Goal: Task Accomplishment & Management: Use online tool/utility

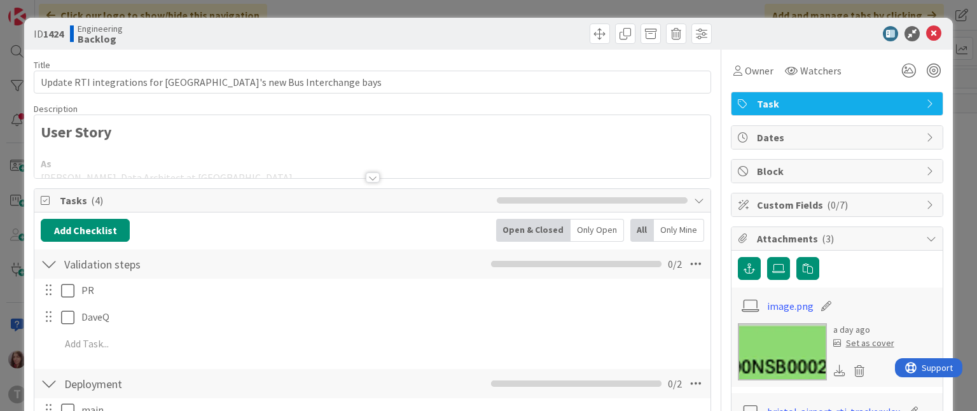
click at [366, 181] on div at bounding box center [373, 177] width 14 height 10
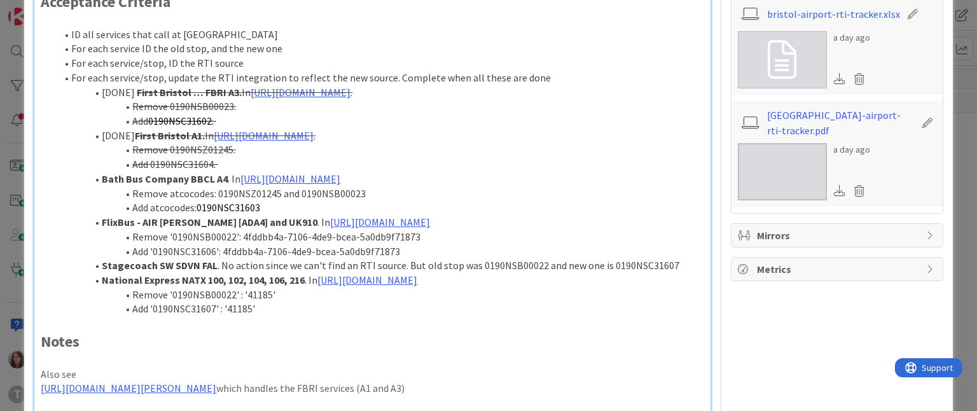
scroll to position [401, 0]
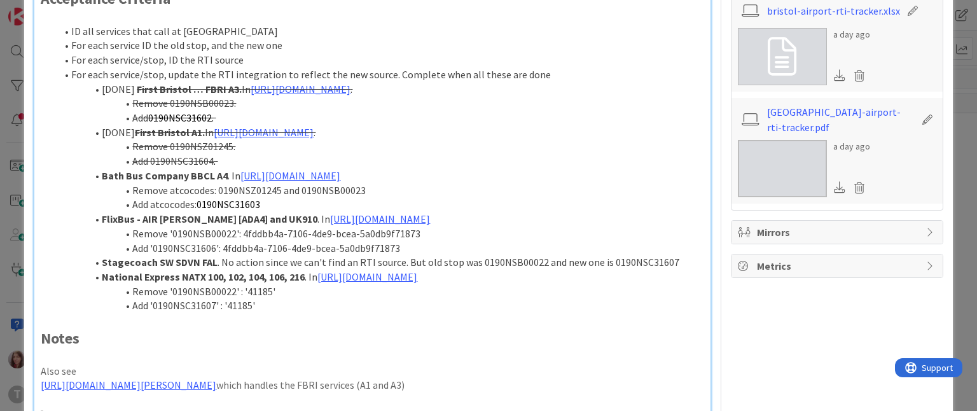
click at [240, 211] on span "0190NSC31603" at bounding box center [229, 204] width 64 height 13
copy span "0190NSC31603"
click at [417, 212] on li "Add atcocodes: 0190NSC31603" at bounding box center [379, 204] width 647 height 15
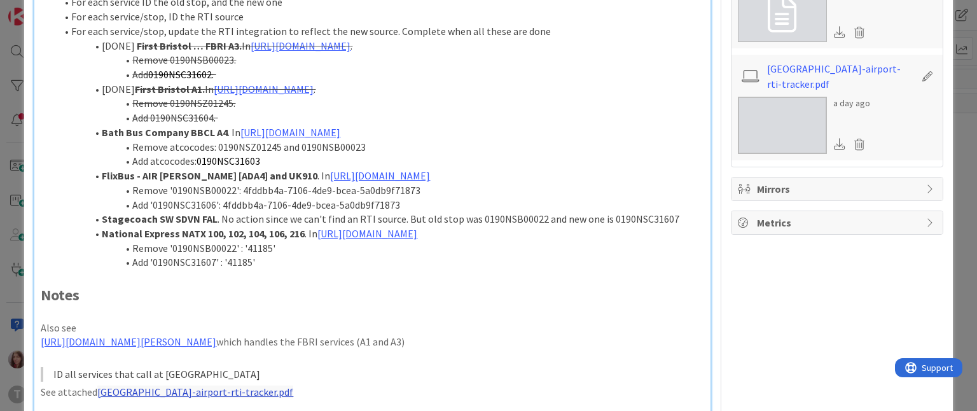
scroll to position [470, 0]
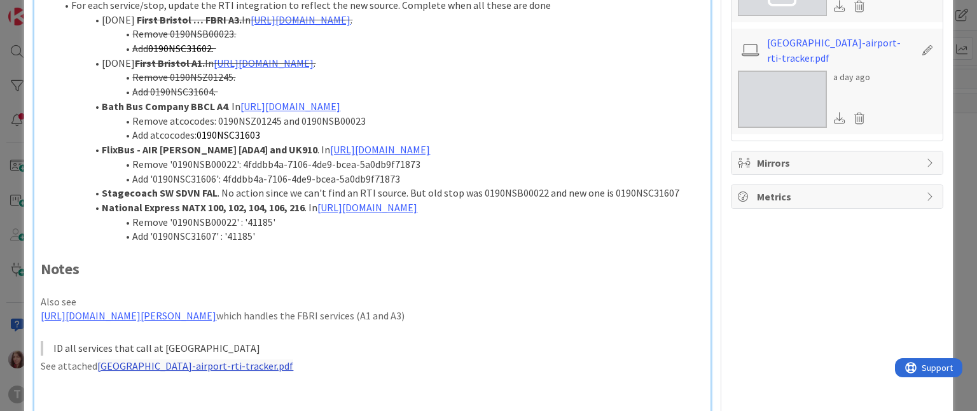
click at [242, 172] on li "Remove '0190NSB00022': 4fddbb4a-7106-4de9-bcea-5a0db9f71873" at bounding box center [379, 164] width 647 height 15
drag, startPoint x: 419, startPoint y: 203, endPoint x: 410, endPoint y: 204, distance: 9.0
click at [410, 172] on li "Remove '0190NSB00022': 4fddbb4a-7106-4de9-bcea-5a0db9f71873" at bounding box center [379, 164] width 647 height 15
click at [417, 172] on li "Remove '0190NSB00022': 4fddbb4a-7106-4de9-bcea-5a0db9f71873" at bounding box center [379, 164] width 647 height 15
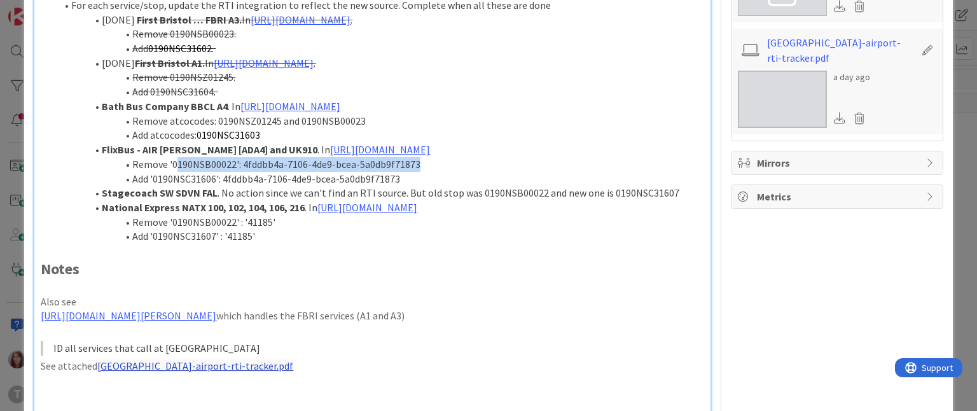
drag, startPoint x: 417, startPoint y: 204, endPoint x: 175, endPoint y: 208, distance: 241.7
click at [175, 172] on li "Remove '0190NSB00022': 4fddbb4a-7106-4de9-bcea-5a0db9f71873" at bounding box center [379, 164] width 647 height 15
click at [177, 172] on li "Remove '0190NSB00022': 4fddbb4a-7106-4de9-bcea-5a0db9f71873" at bounding box center [379, 164] width 647 height 15
copy li "0190NSB00022"
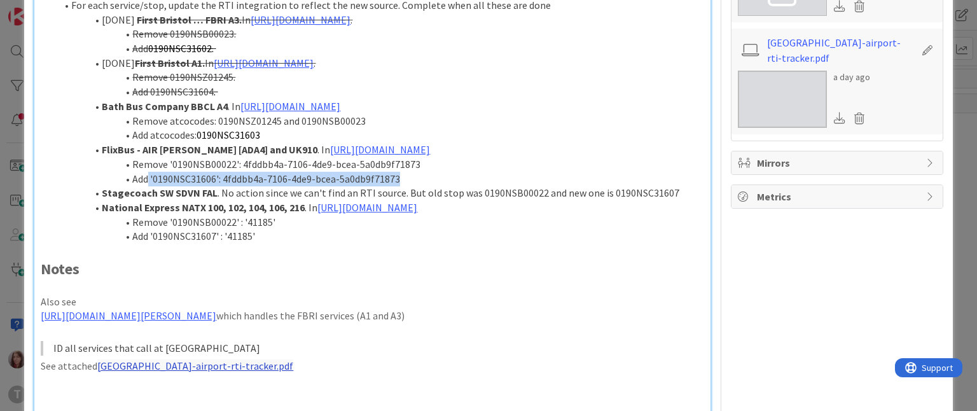
drag, startPoint x: 402, startPoint y: 221, endPoint x: 150, endPoint y: 226, distance: 251.9
click at [150, 186] on li "Add '0190NSC31606': 4fddbb4a-7106-4de9-bcea-5a0db9f71873" at bounding box center [379, 179] width 647 height 15
copy li "'0190NSC31606': 4fddbb4a-7106-4de9-bcea-5a0db9f71873"
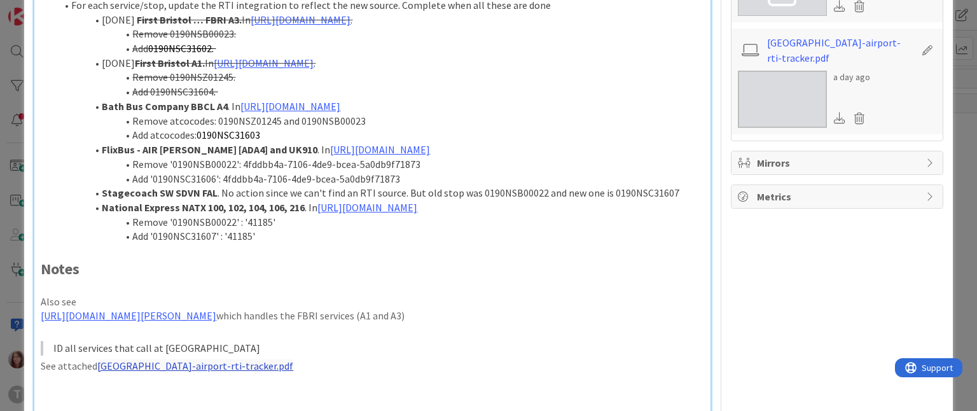
click at [218, 230] on li "Remove '0190NSB00022' : '41185'" at bounding box center [379, 222] width 647 height 15
copy li "0190NSB00022"
click at [193, 244] on li "Add '0190NSC31607' : '41185'" at bounding box center [379, 236] width 647 height 15
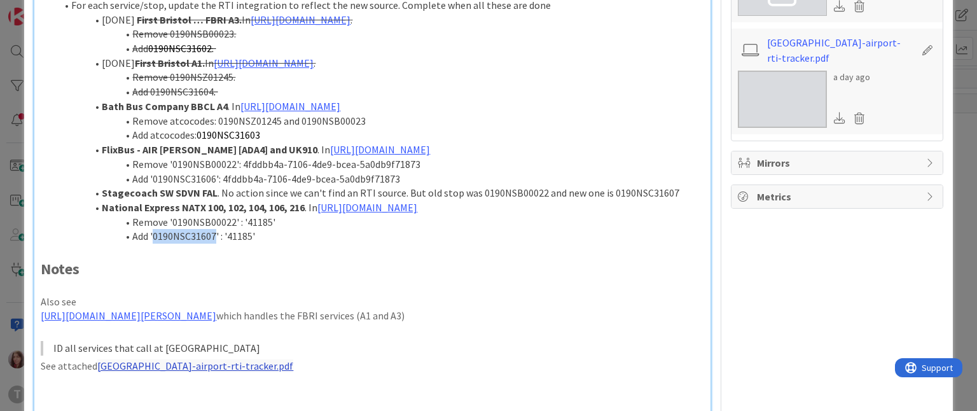
copy li "0190NSC31607"
click at [349, 244] on li "Add '0190NSC31607' : '41185'" at bounding box center [379, 236] width 647 height 15
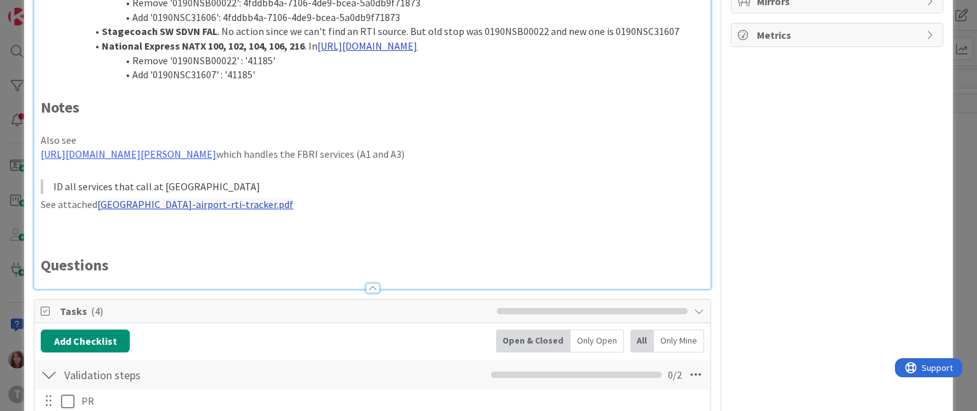
scroll to position [622, 0]
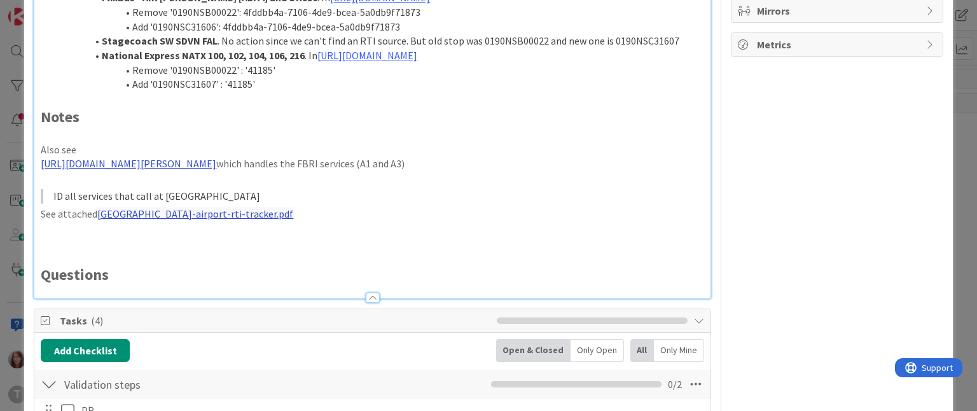
click at [216, 170] on link "https://kanbanzone.io/b/YA2t2Uox/c/1413-Integrate-FirstBus-SIRI-SM-server-on-ma…" at bounding box center [129, 163] width 176 height 13
click at [291, 246] on link "https://kanbanzone.io/b/YA2t2Uox/c/1413-Integrate-FirstBus-SIRI-SM-server-on-ma…" at bounding box center [282, 246] width 127 height 17
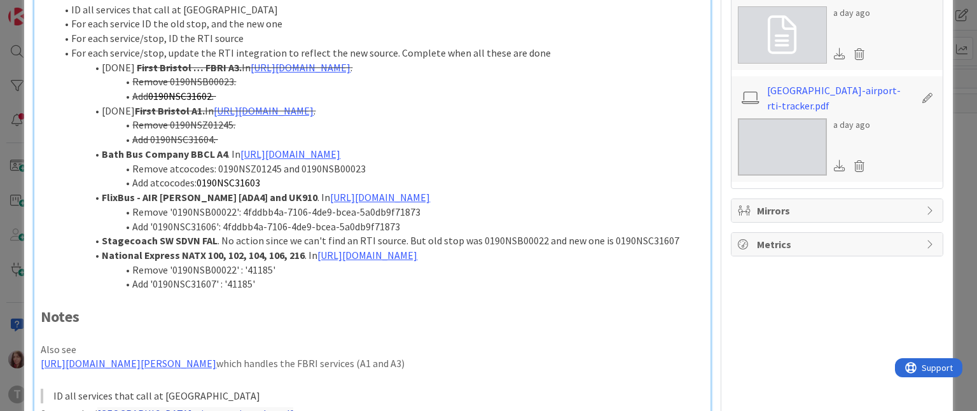
scroll to position [0, 0]
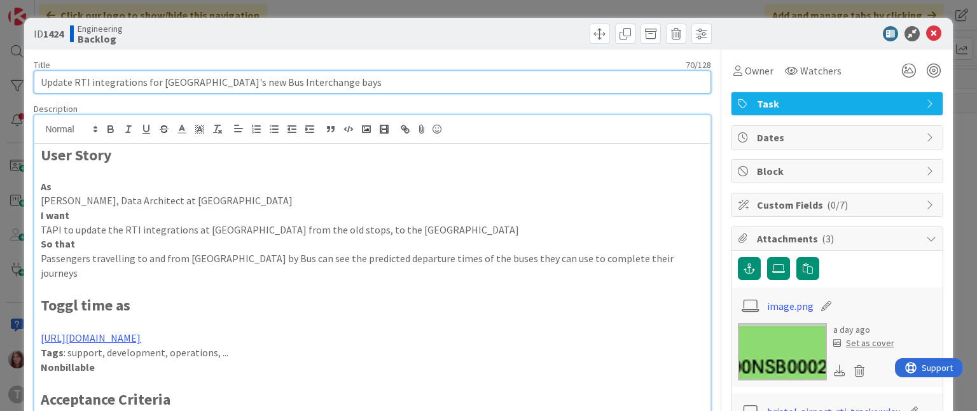
drag, startPoint x: 340, startPoint y: 80, endPoint x: 22, endPoint y: 88, distance: 317.5
click at [22, 88] on div "ID 1424 Engineering Backlog Title 70 / 128 Update RTI integrations for Bristol …" at bounding box center [488, 205] width 977 height 411
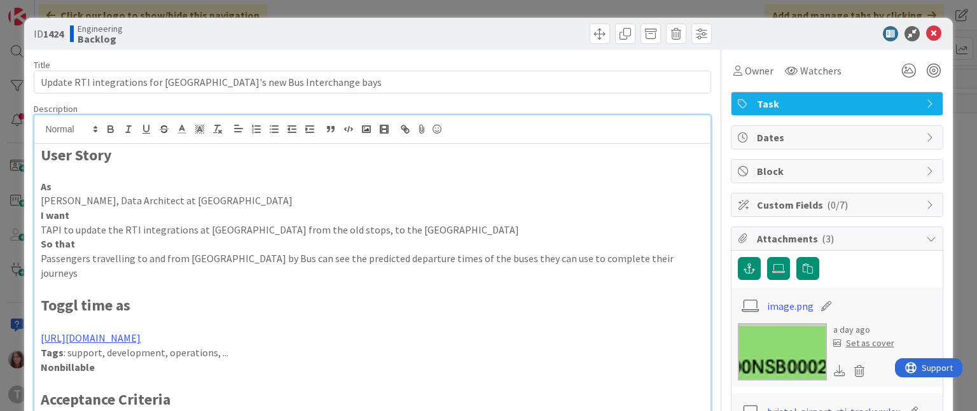
click at [303, 171] on p at bounding box center [372, 172] width 663 height 15
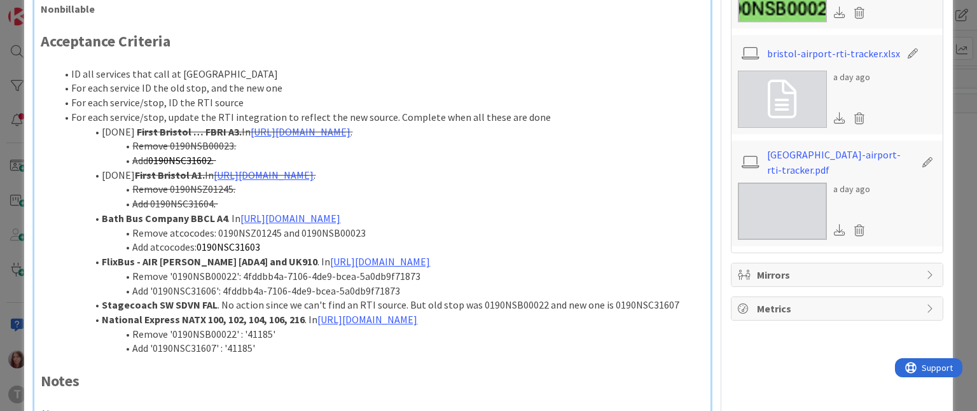
scroll to position [368, 0]
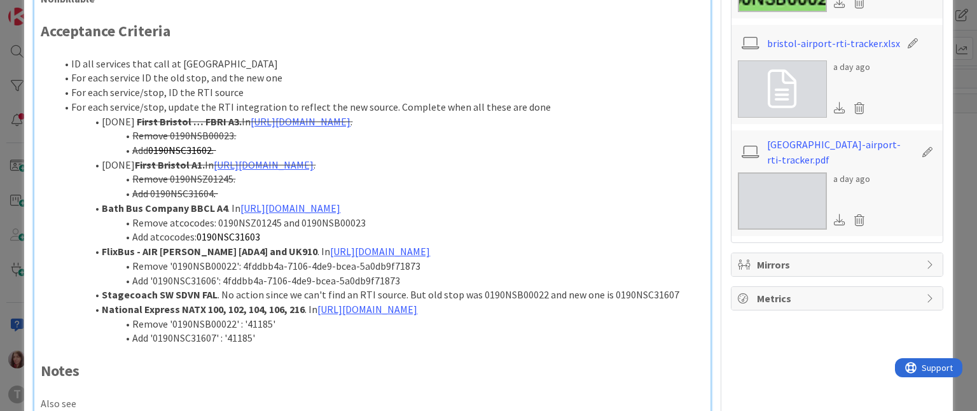
click at [190, 288] on li "Add '0190NSC31606': 4fddbb4a-7106-4de9-bcea-5a0db9f71873" at bounding box center [379, 280] width 647 height 15
copy li "0190NSC31606"
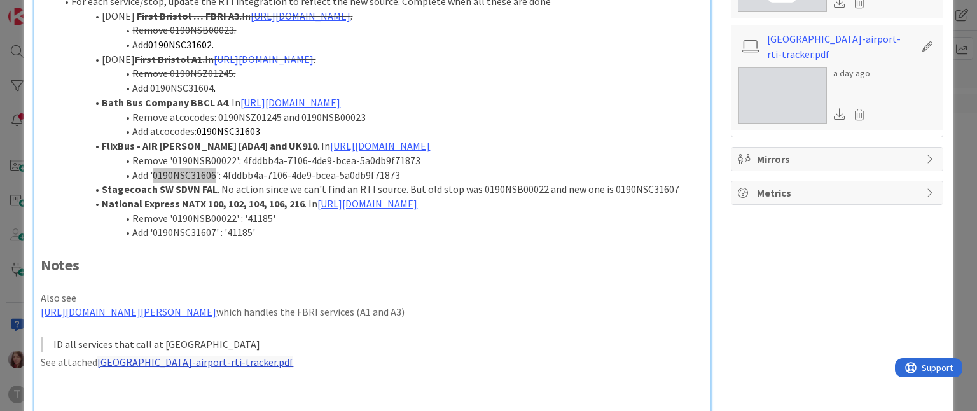
scroll to position [477, 0]
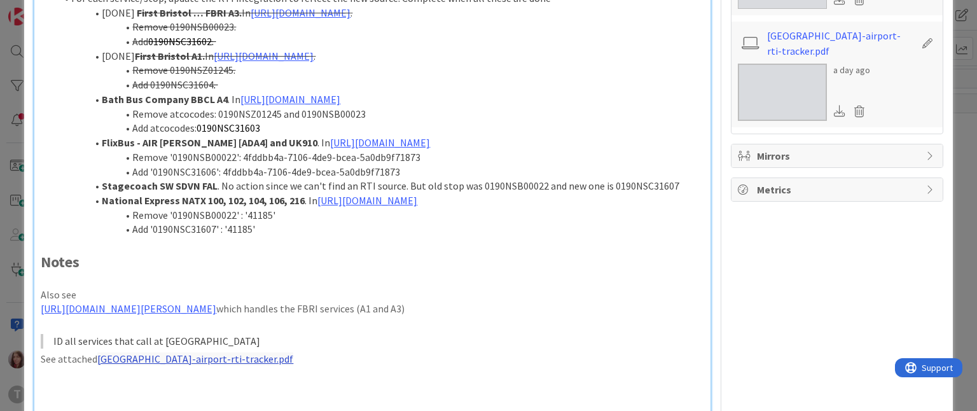
click at [314, 150] on li "FlixBus - AIR Decker [ADA4] and UK910 . In https://github.com/transportapi/main…" at bounding box center [379, 142] width 647 height 15
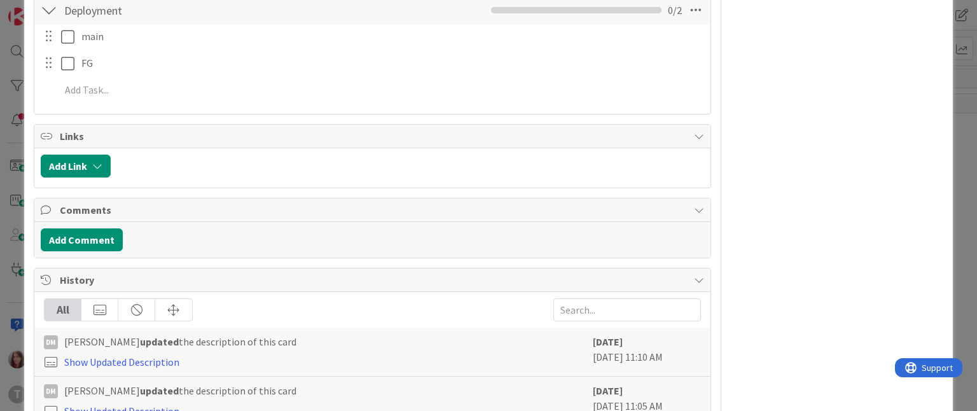
scroll to position [1116, 0]
click at [114, 251] on button "Add Comment" at bounding box center [82, 239] width 82 height 23
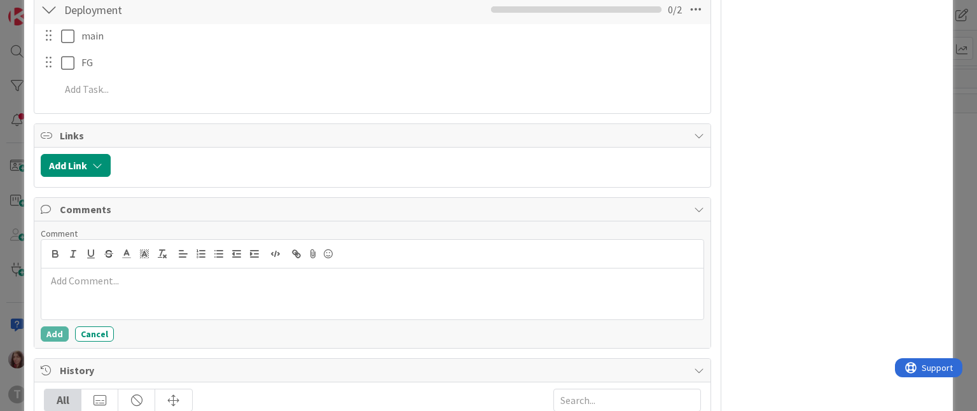
click at [156, 319] on div at bounding box center [371, 293] width 661 height 51
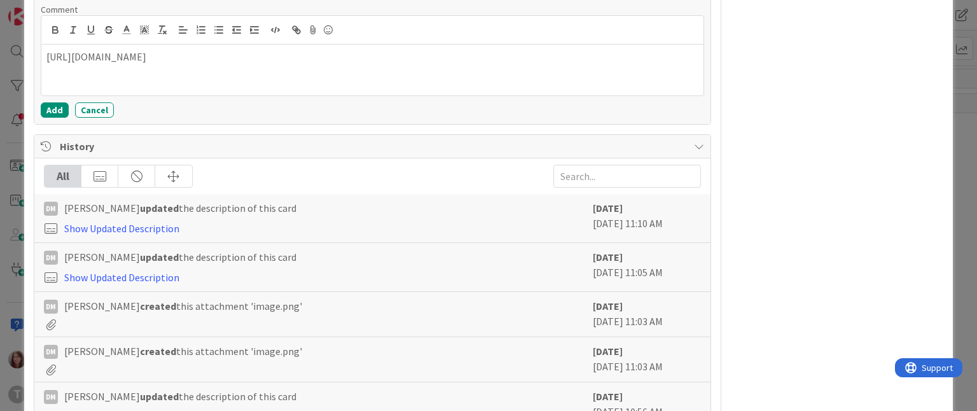
scroll to position [1346, 0]
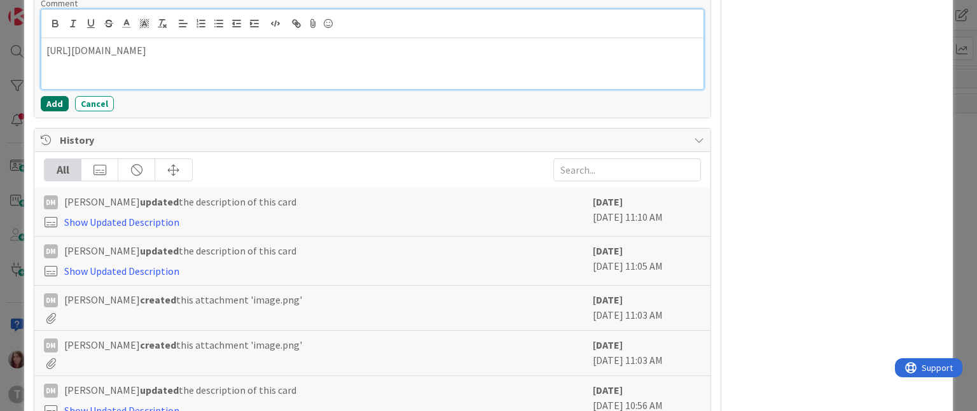
click at [57, 111] on button "Add" at bounding box center [55, 103] width 28 height 15
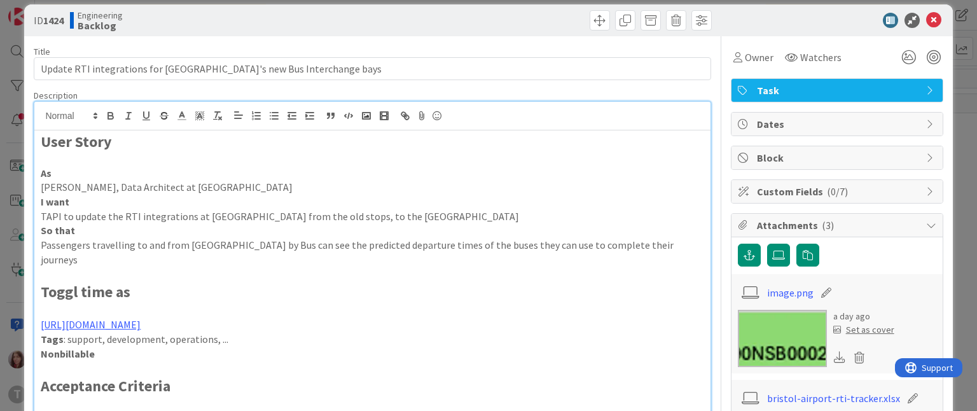
scroll to position [0, 0]
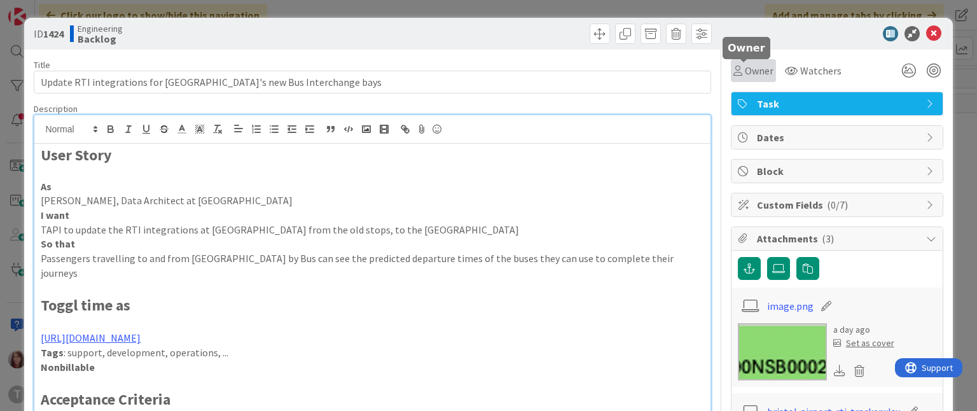
click at [745, 73] on span "Owner" at bounding box center [759, 70] width 29 height 15
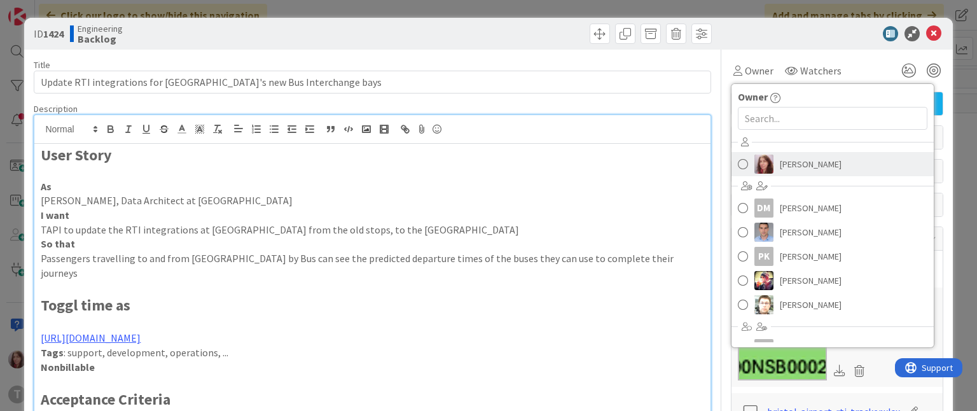
click at [780, 160] on span "[PERSON_NAME]" at bounding box center [811, 164] width 62 height 19
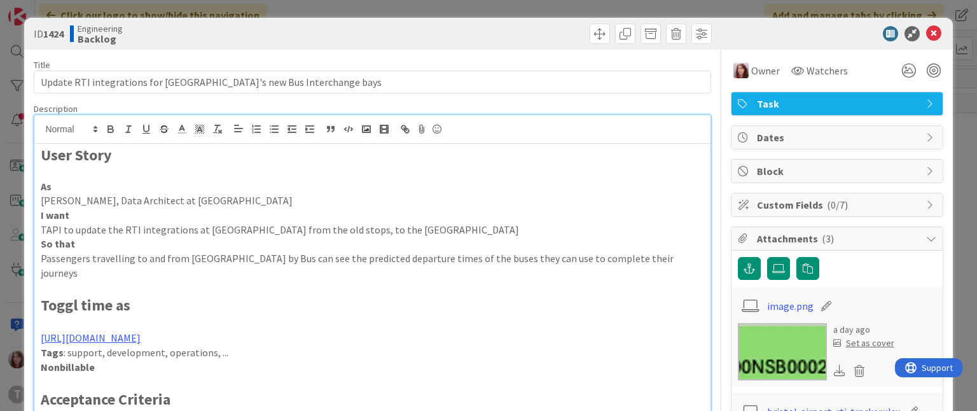
click at [103, 38] on b "Backlog" at bounding box center [100, 39] width 45 height 10
click at [590, 40] on span at bounding box center [600, 34] width 20 height 20
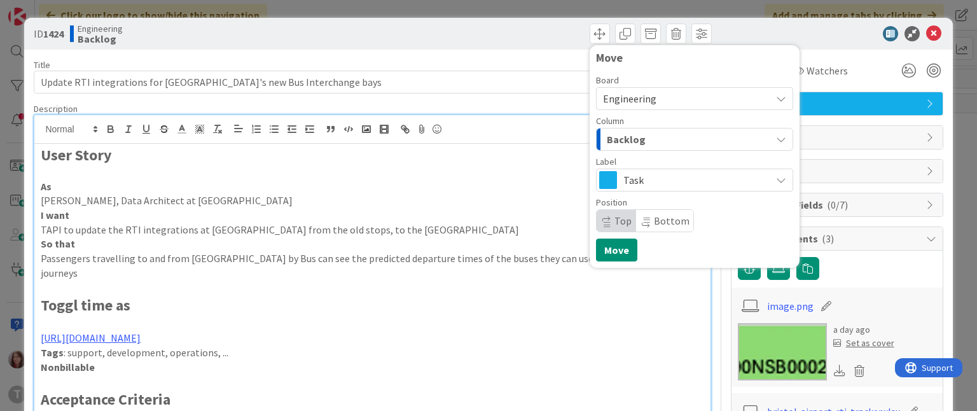
click at [763, 139] on button "Backlog" at bounding box center [694, 139] width 197 height 23
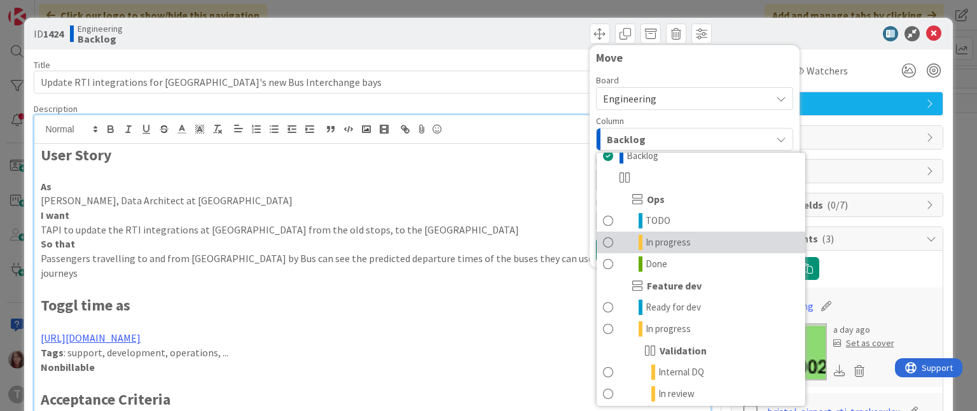
scroll to position [69, 0]
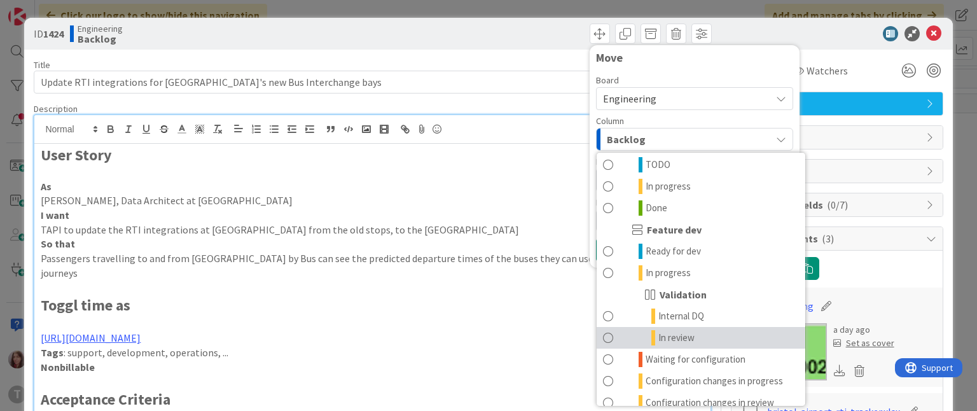
click at [684, 330] on span "In review" at bounding box center [676, 337] width 36 height 15
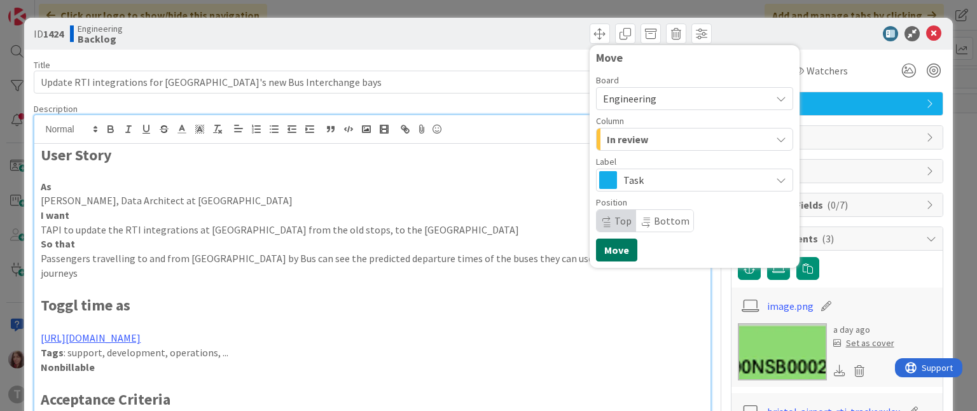
click at [596, 249] on button "Move" at bounding box center [616, 250] width 41 height 23
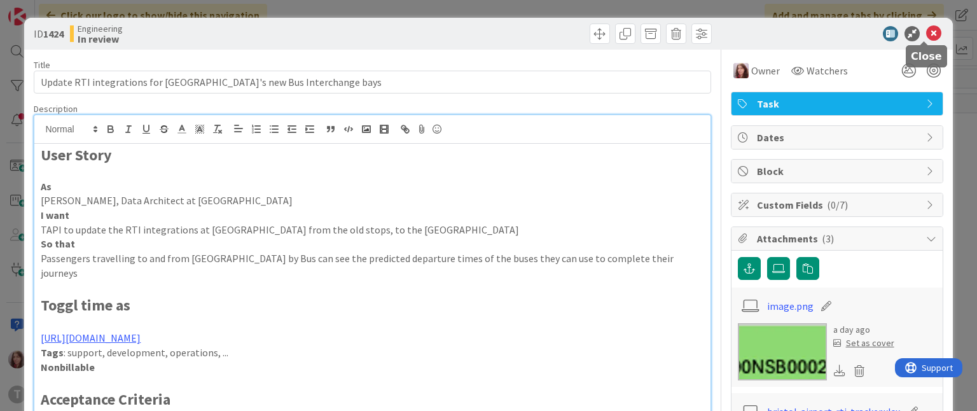
click at [926, 39] on icon at bounding box center [933, 33] width 15 height 15
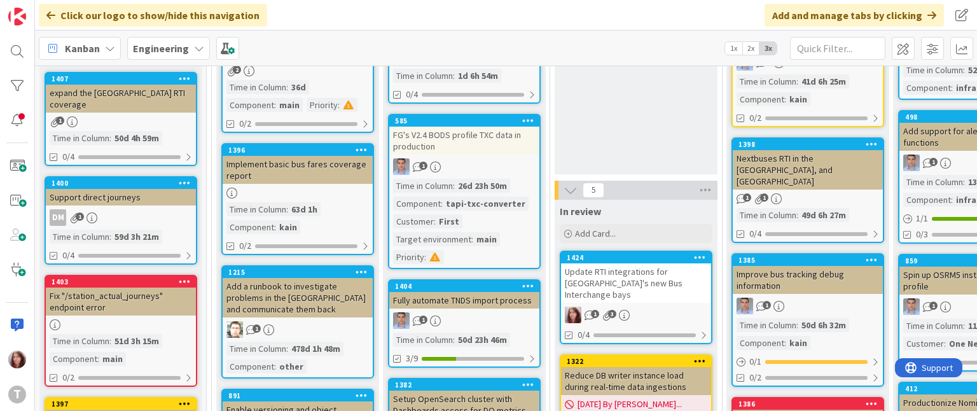
scroll to position [375, 0]
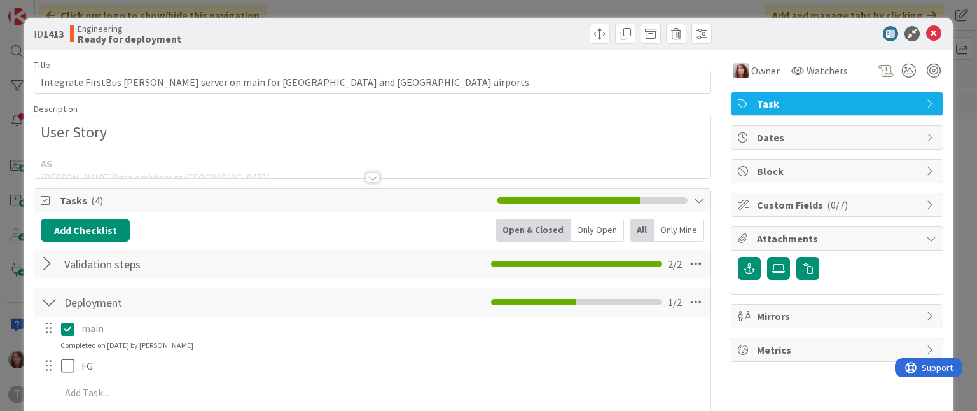
click at [368, 177] on div at bounding box center [373, 177] width 14 height 10
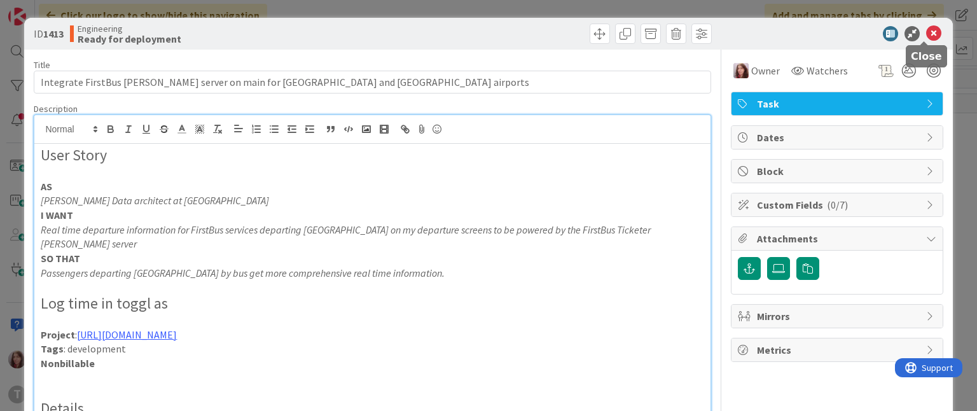
click at [926, 36] on icon at bounding box center [933, 33] width 15 height 15
